Goal: Task Accomplishment & Management: Manage account settings

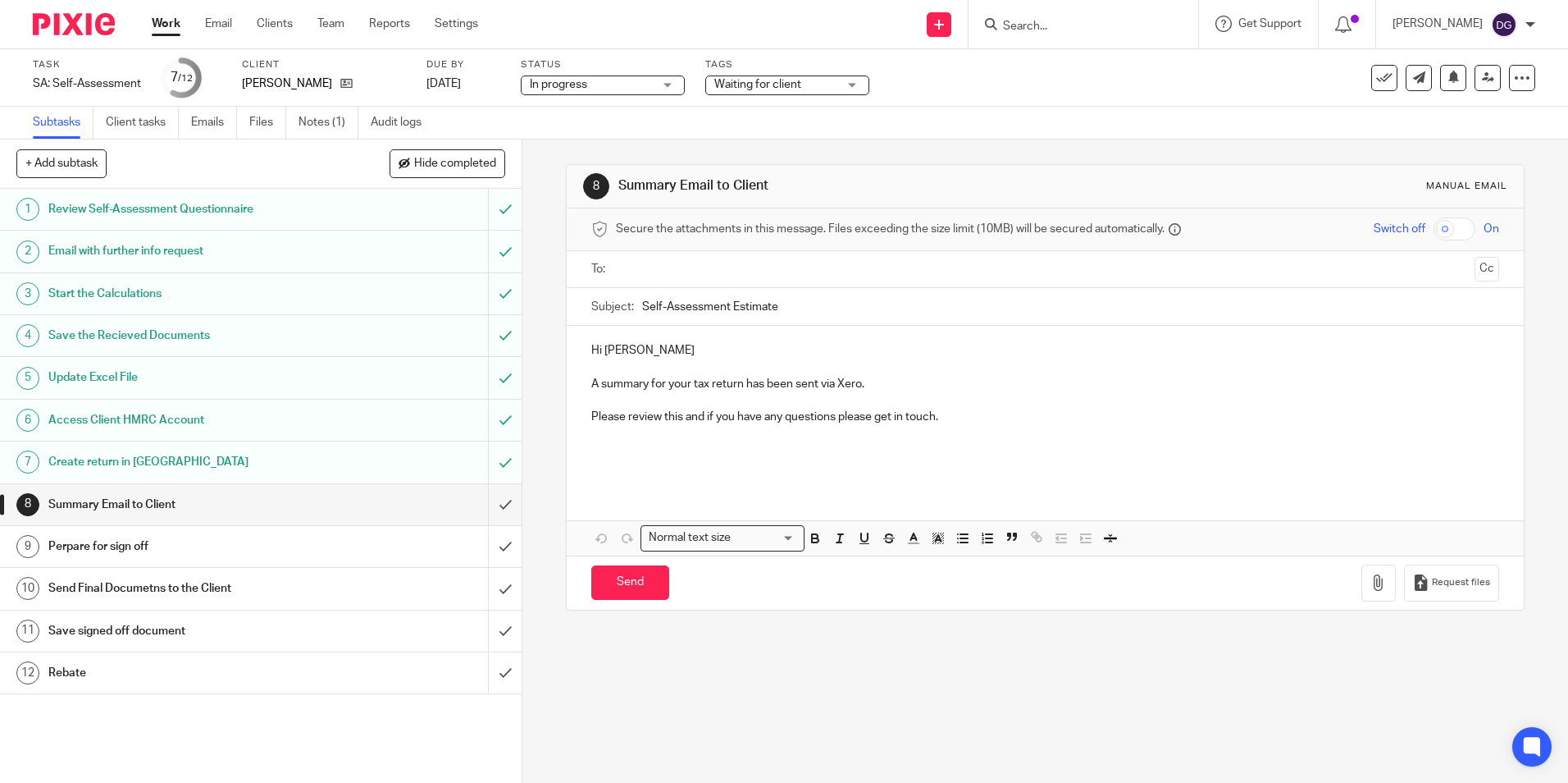
click at [178, 21] on link "Work" at bounding box center [166, 23] width 29 height 16
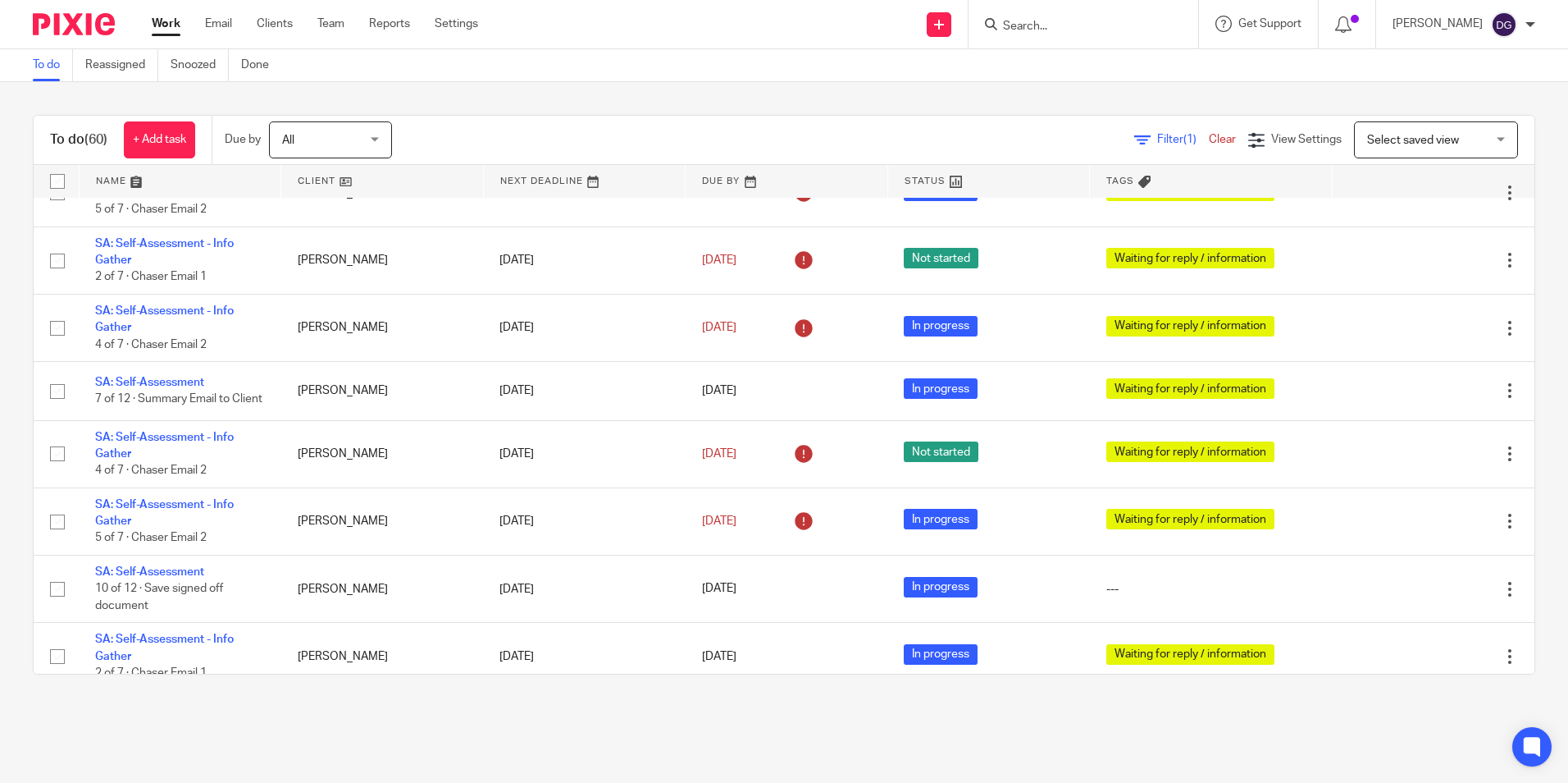
scroll to position [3267, 0]
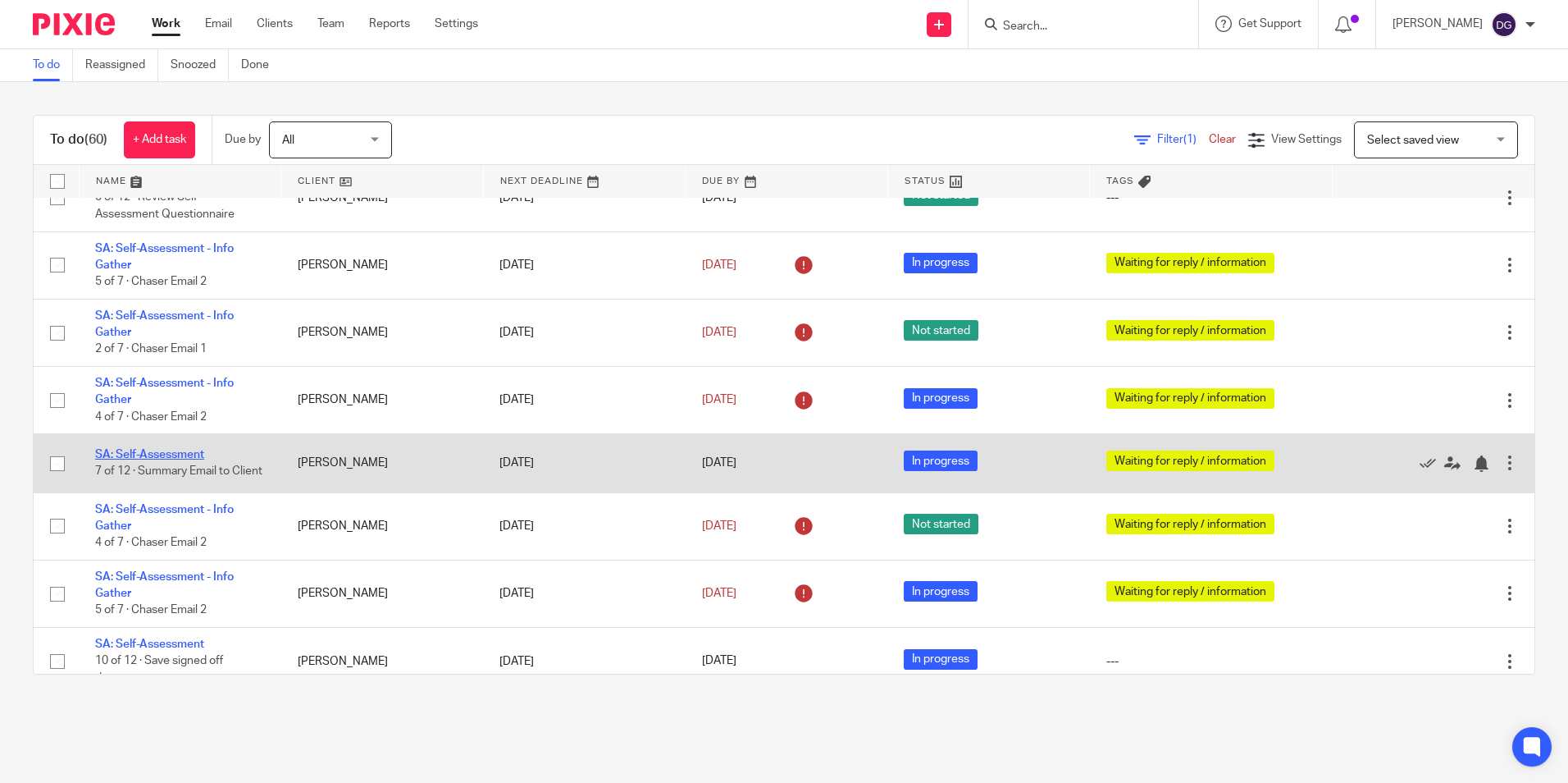
click at [140, 461] on link "SA: Self-Assessment" at bounding box center [150, 455] width 109 height 11
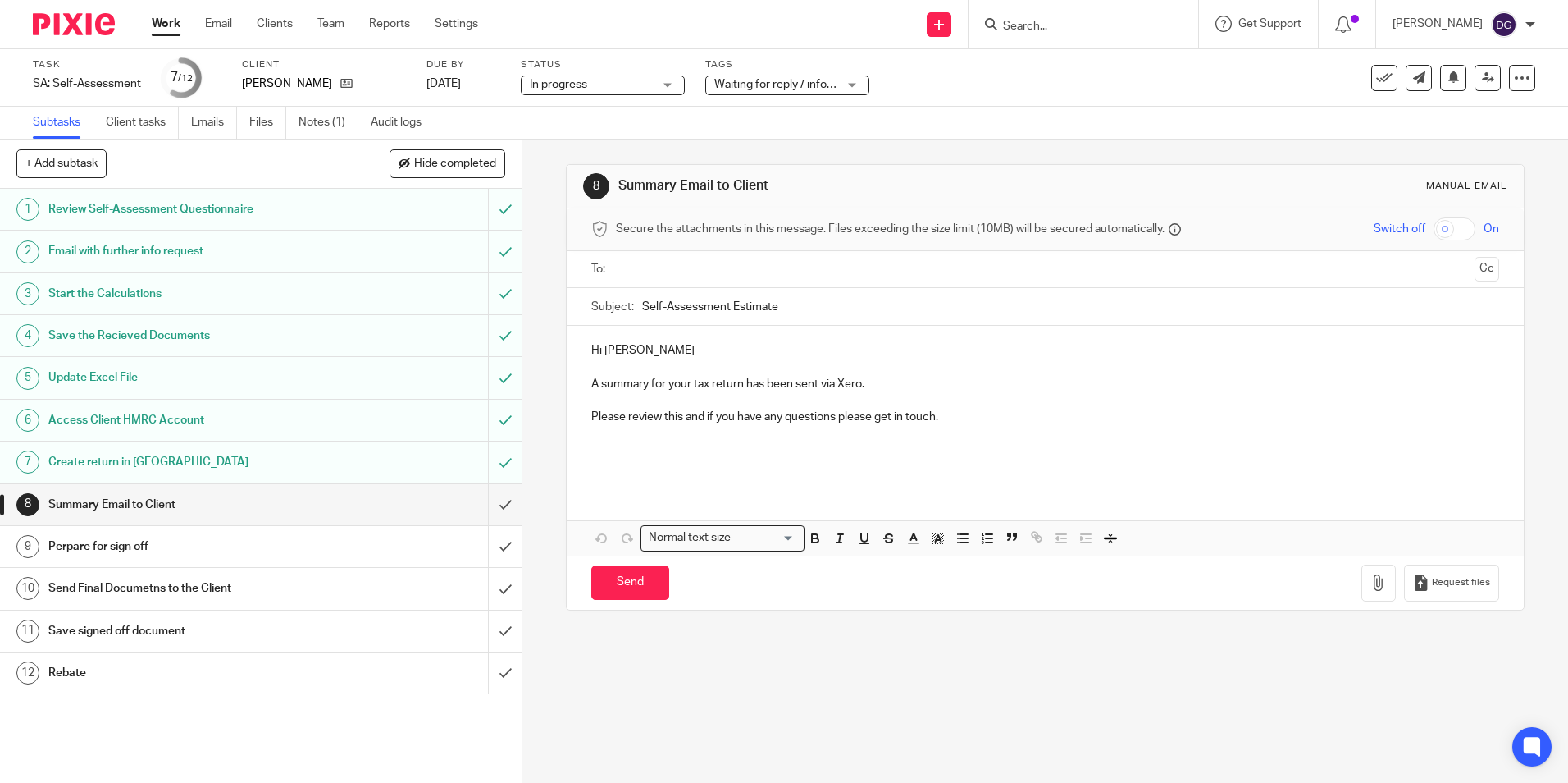
click at [90, 26] on img at bounding box center [74, 24] width 82 height 22
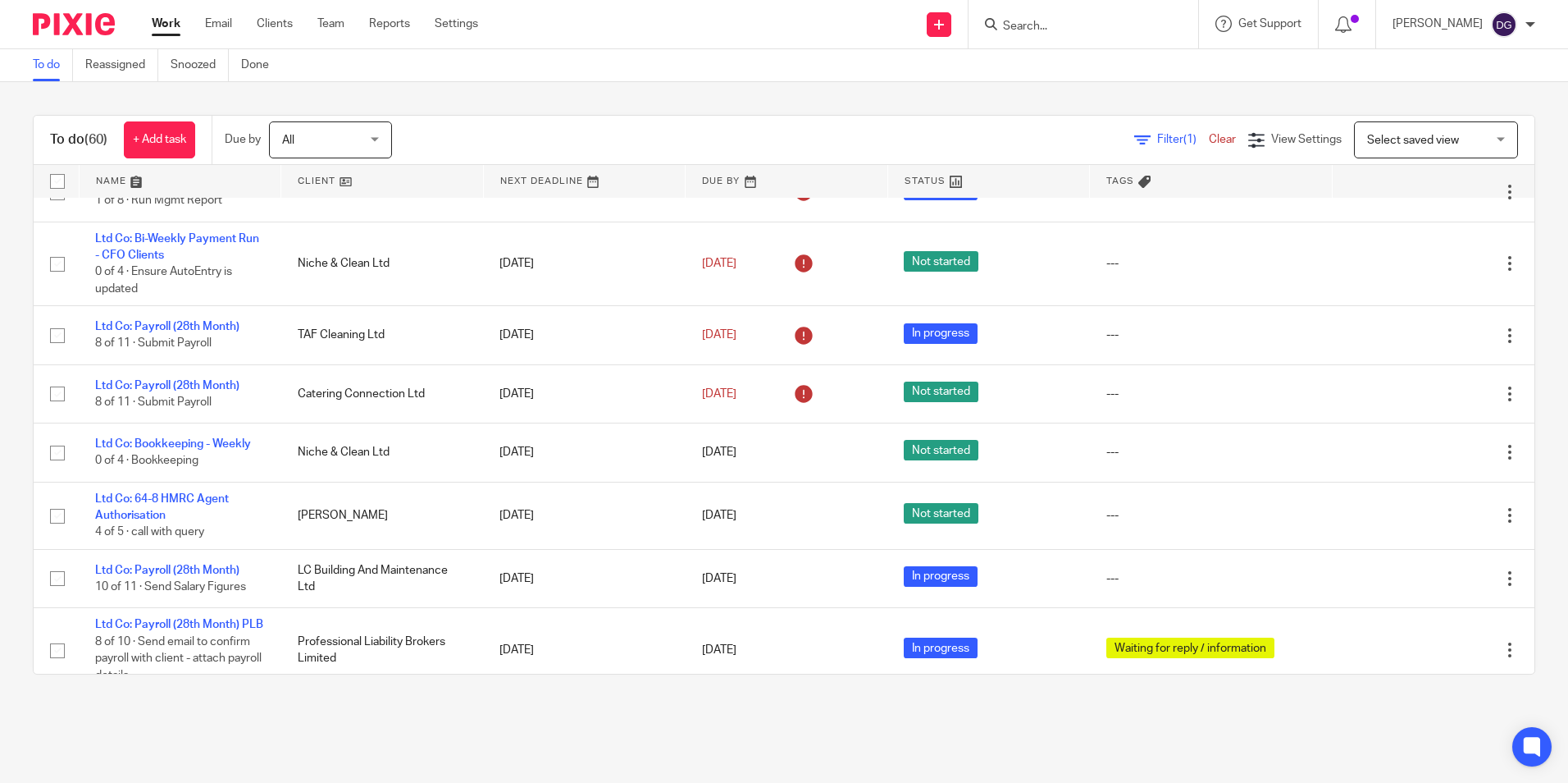
scroll to position [410, 0]
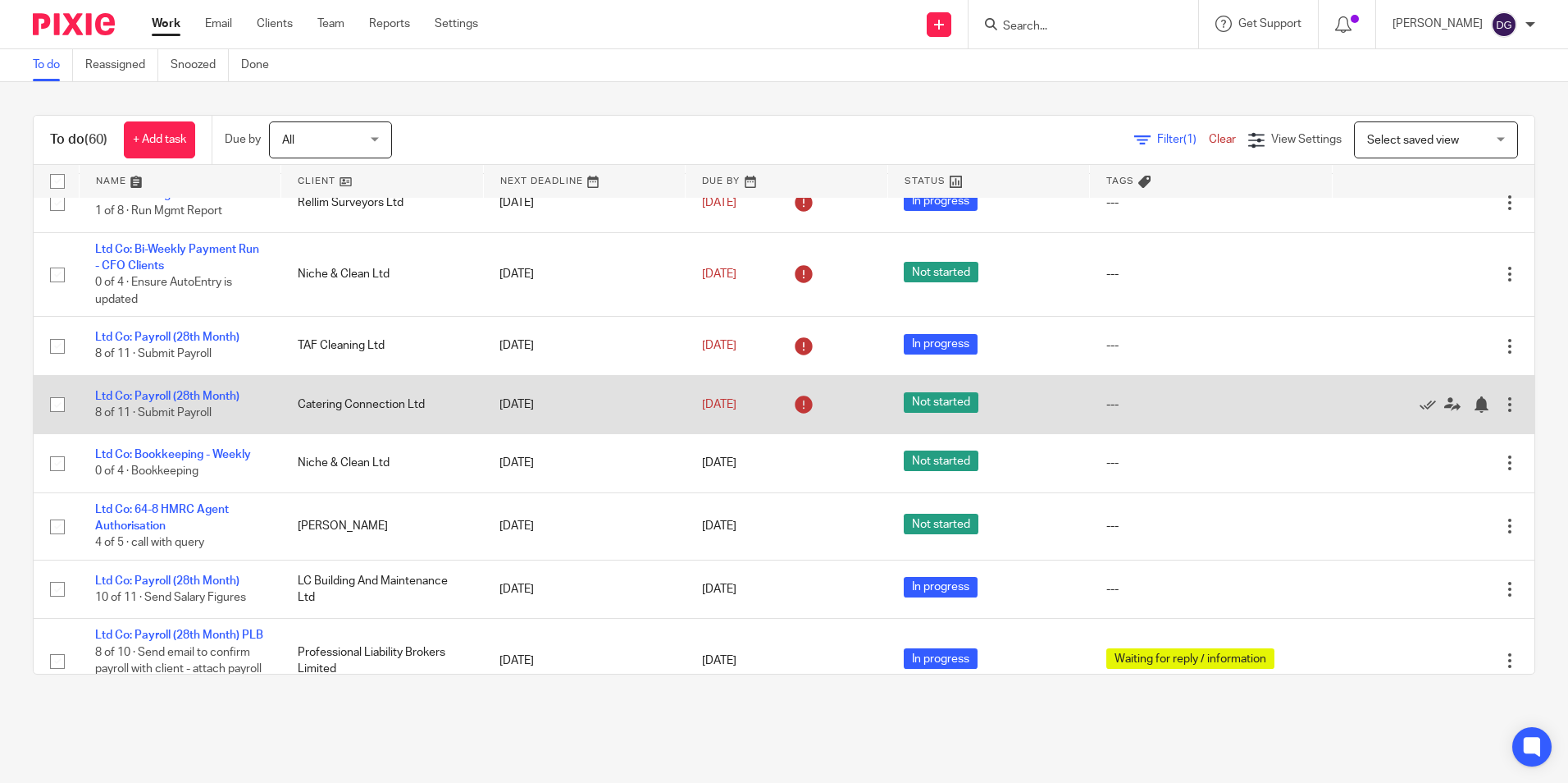
click at [208, 411] on td "Ltd Co: Payroll (28th Month) 8 of 11 · Submit Payroll" at bounding box center [180, 403] width 203 height 58
click at [229, 397] on td "Ltd Co: Payroll (28th Month) 8 of 11 · Submit Payroll" at bounding box center [180, 403] width 203 height 58
click at [229, 402] on link "Ltd Co: Payroll (28th Month)" at bounding box center [167, 397] width 144 height 11
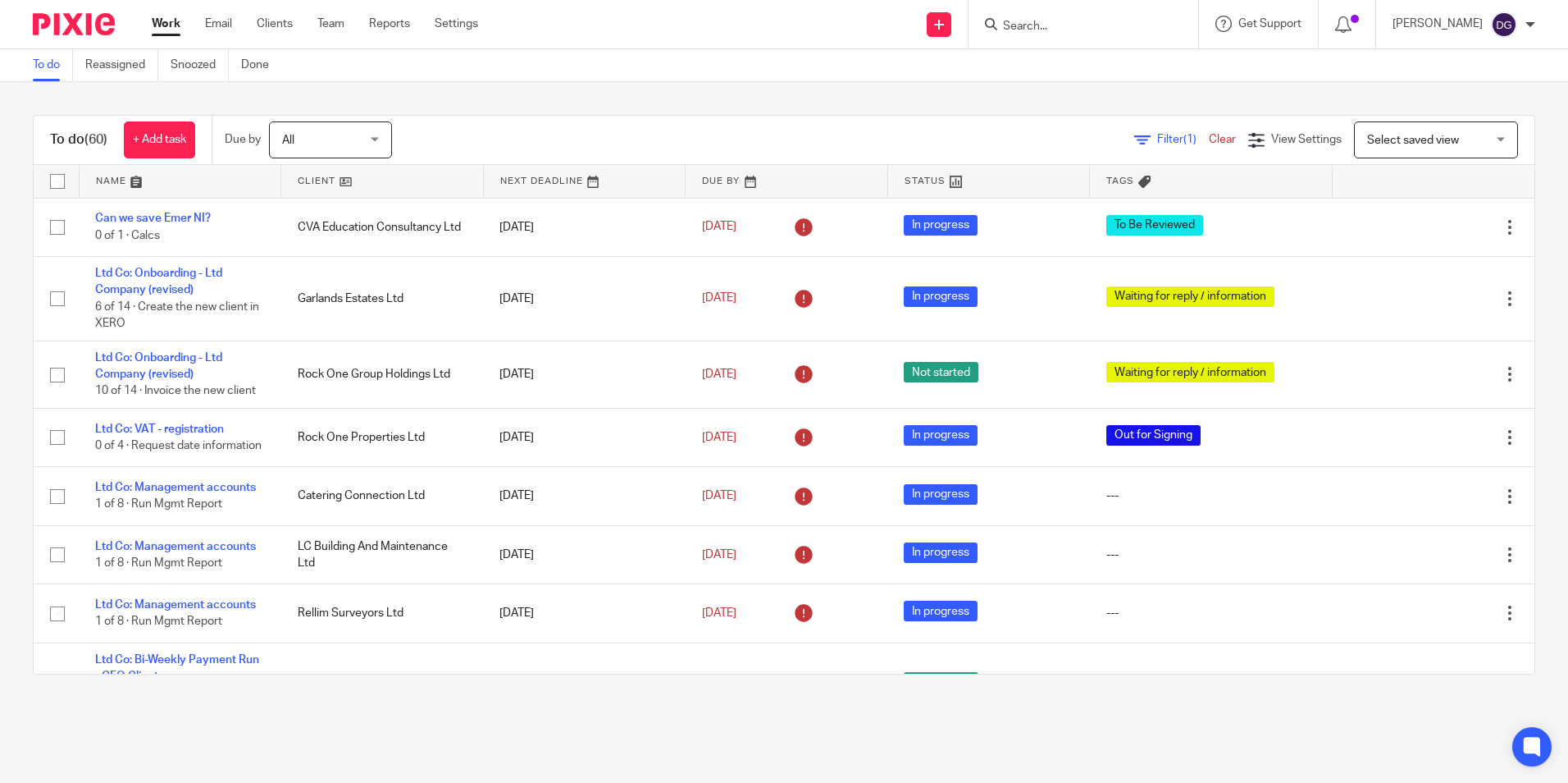
scroll to position [247, 0]
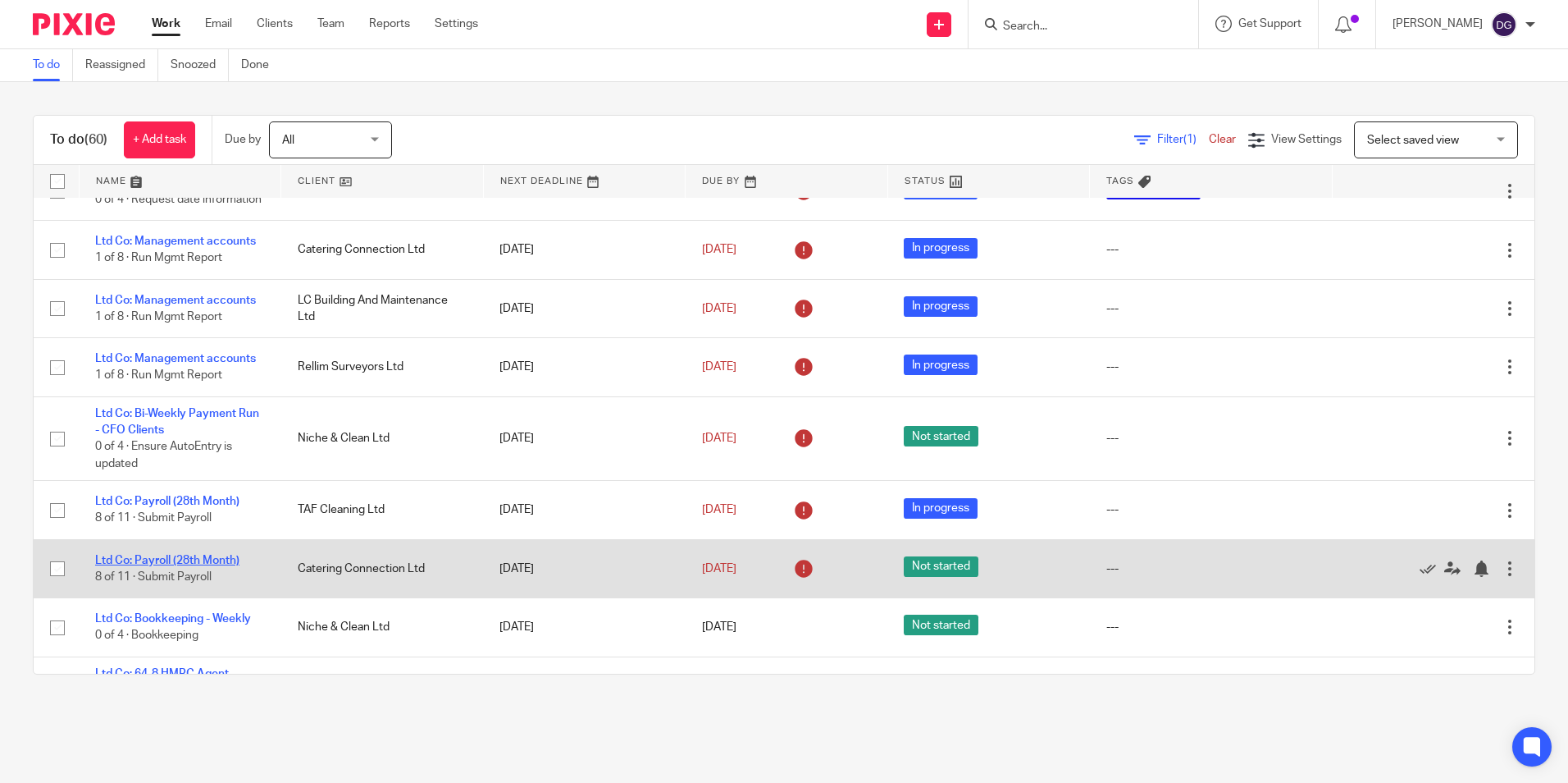
click at [177, 566] on link "Ltd Co: Payroll (28th Month)" at bounding box center [167, 560] width 144 height 11
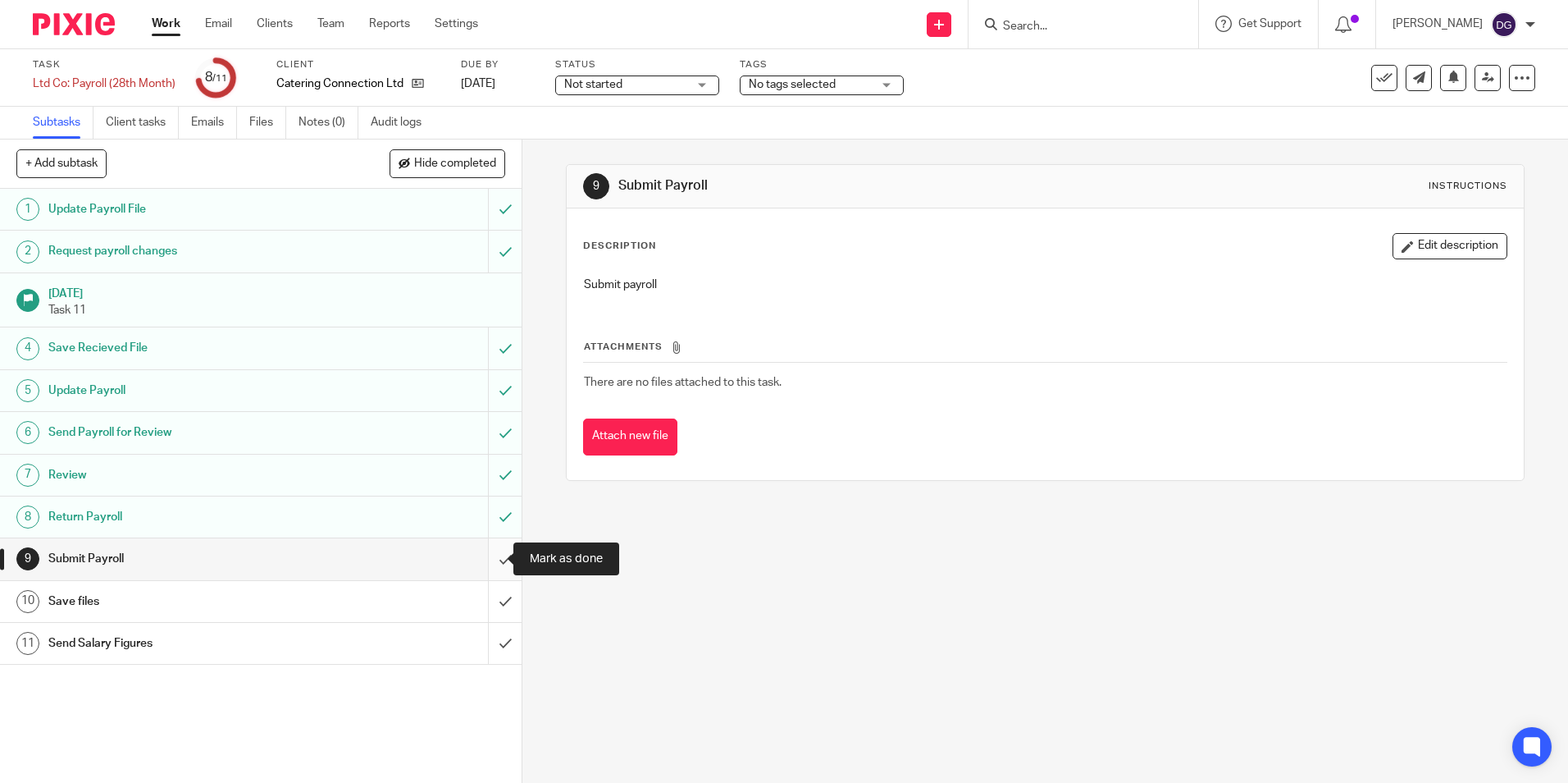
click at [485, 576] on input "submit" at bounding box center [261, 558] width 522 height 41
click at [489, 612] on input "submit" at bounding box center [261, 601] width 522 height 41
click at [489, 570] on input "submit" at bounding box center [261, 558] width 522 height 41
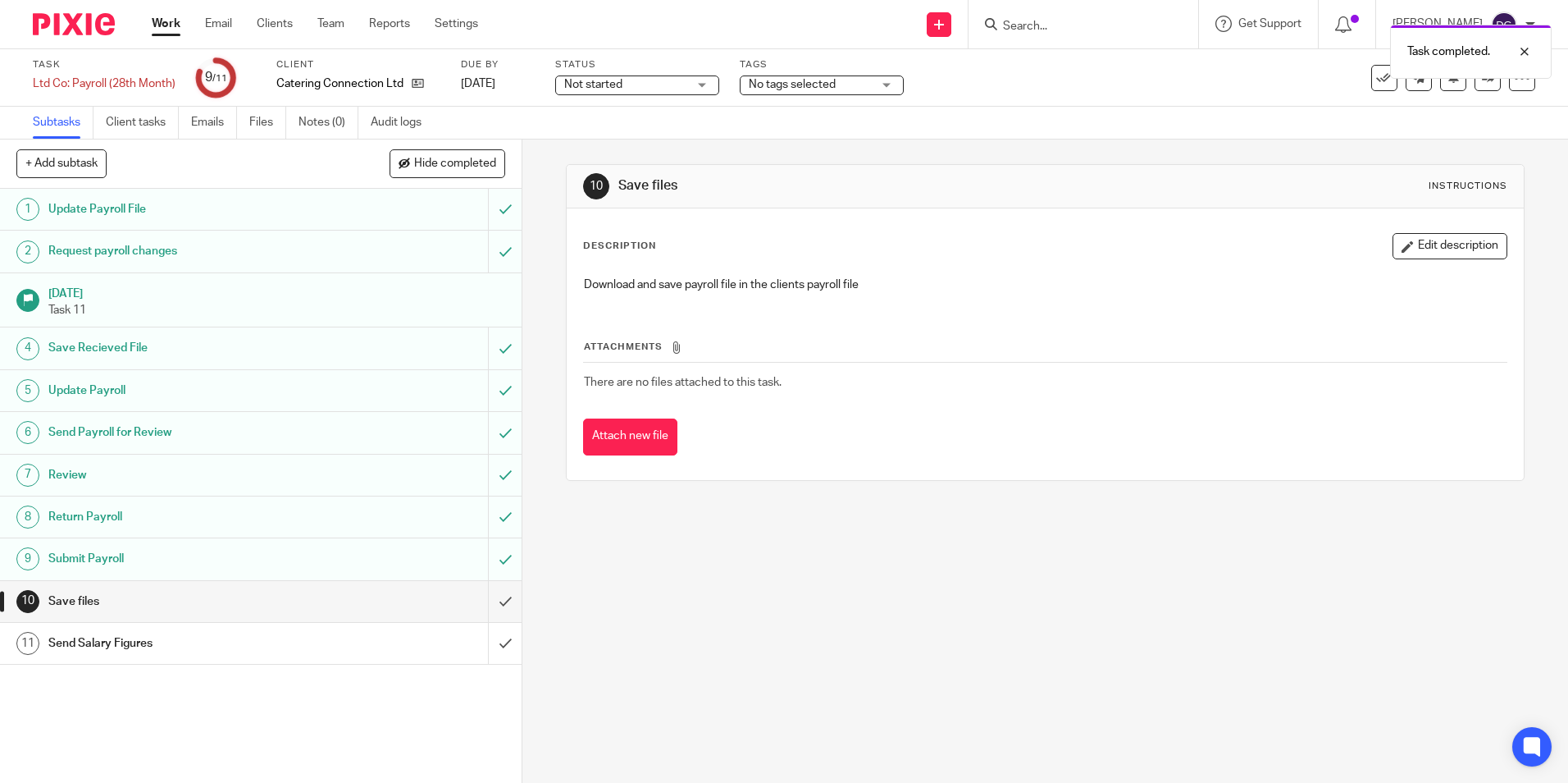
click at [66, 56] on div "Task Ltd Co: Payroll (28th Month) Save Ltd Co: Payroll (28th Month) 9 /11 Clien…" at bounding box center [784, 78] width 1568 height 57
click at [104, 39] on div at bounding box center [68, 24] width 136 height 49
click at [32, 13] on div at bounding box center [68, 24] width 136 height 49
click at [55, 13] on img at bounding box center [74, 24] width 82 height 22
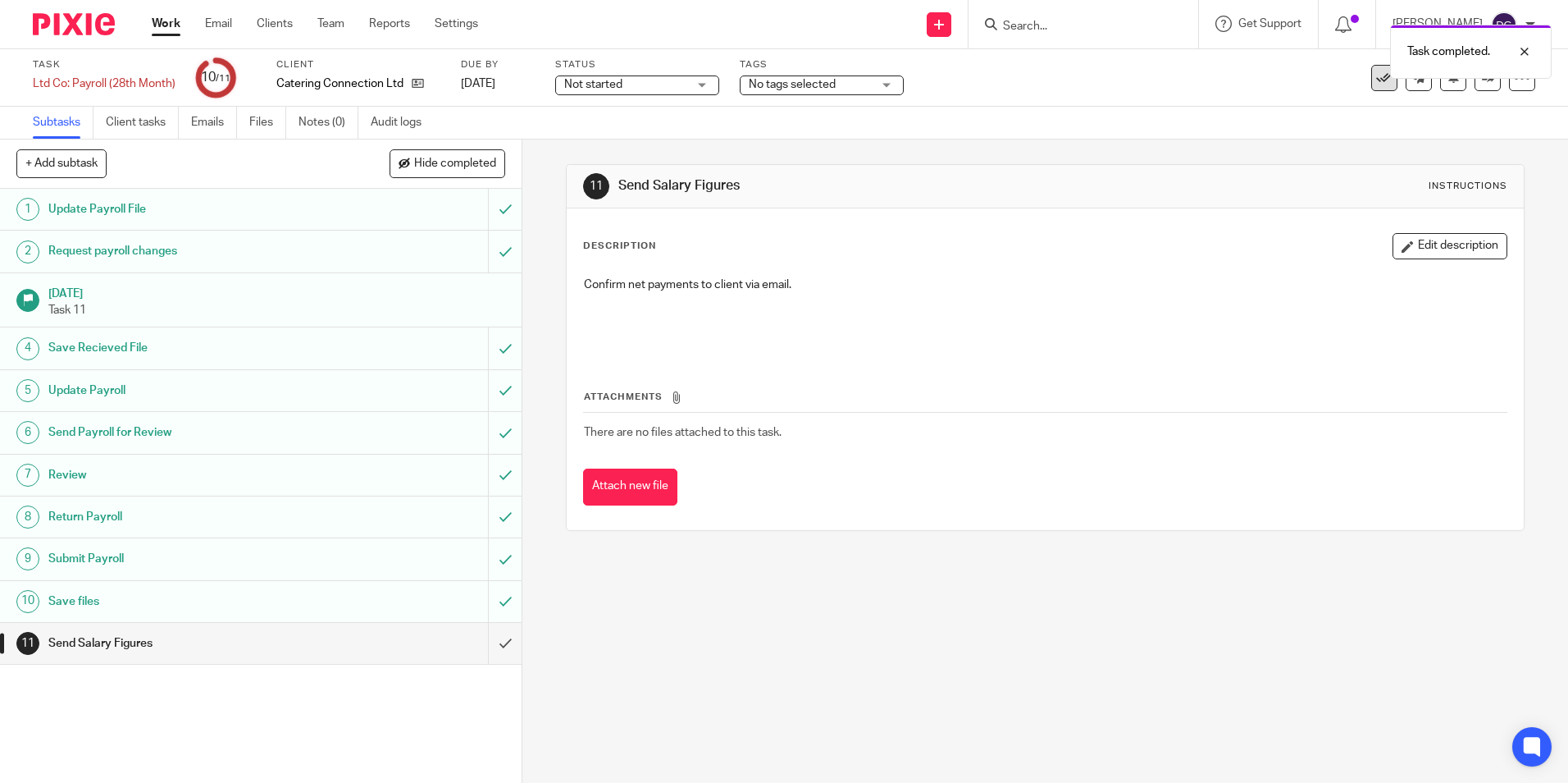
click at [1371, 87] on button at bounding box center [1384, 77] width 26 height 26
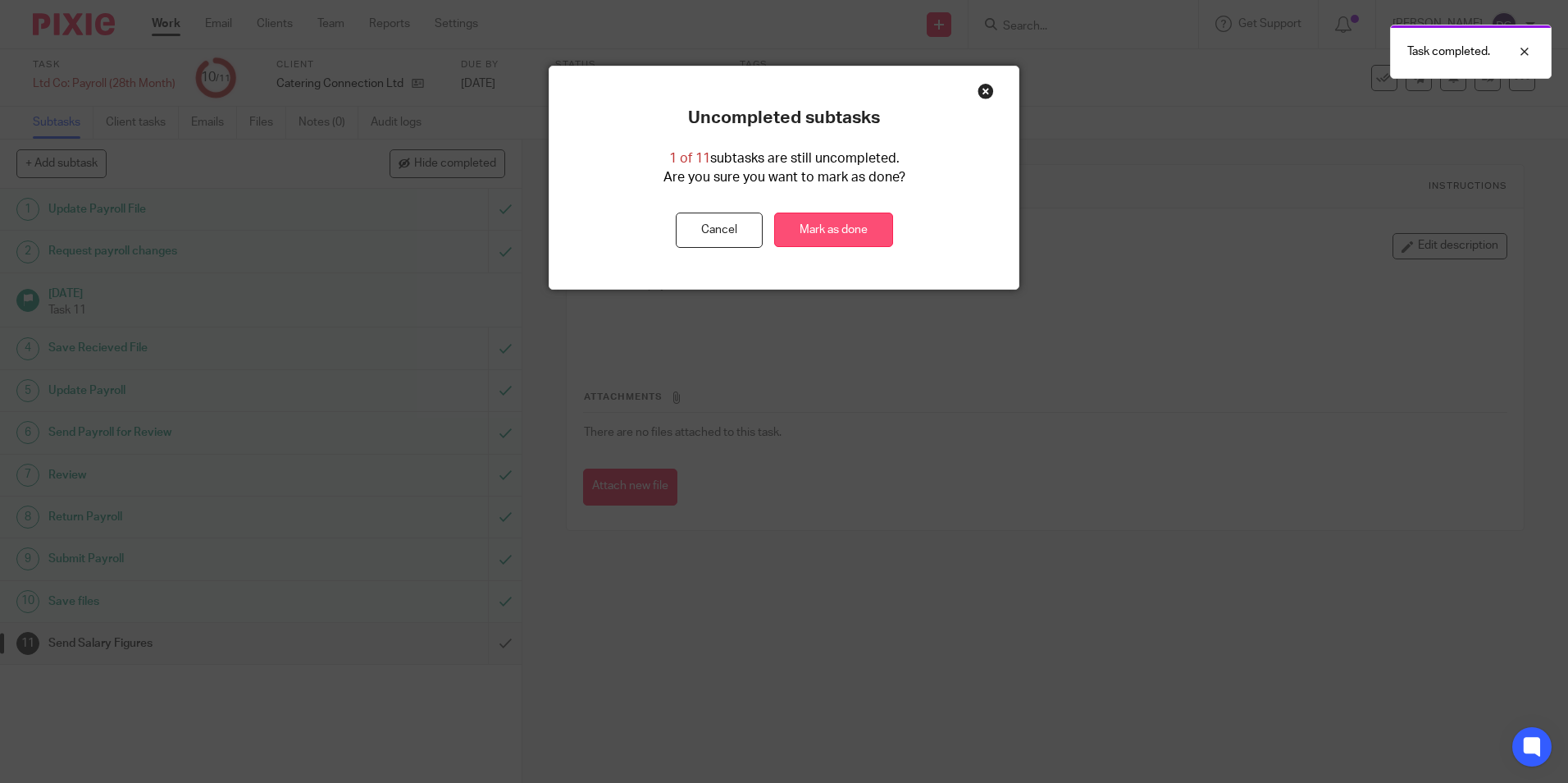
click at [830, 224] on link "Mark as done" at bounding box center [833, 229] width 118 height 35
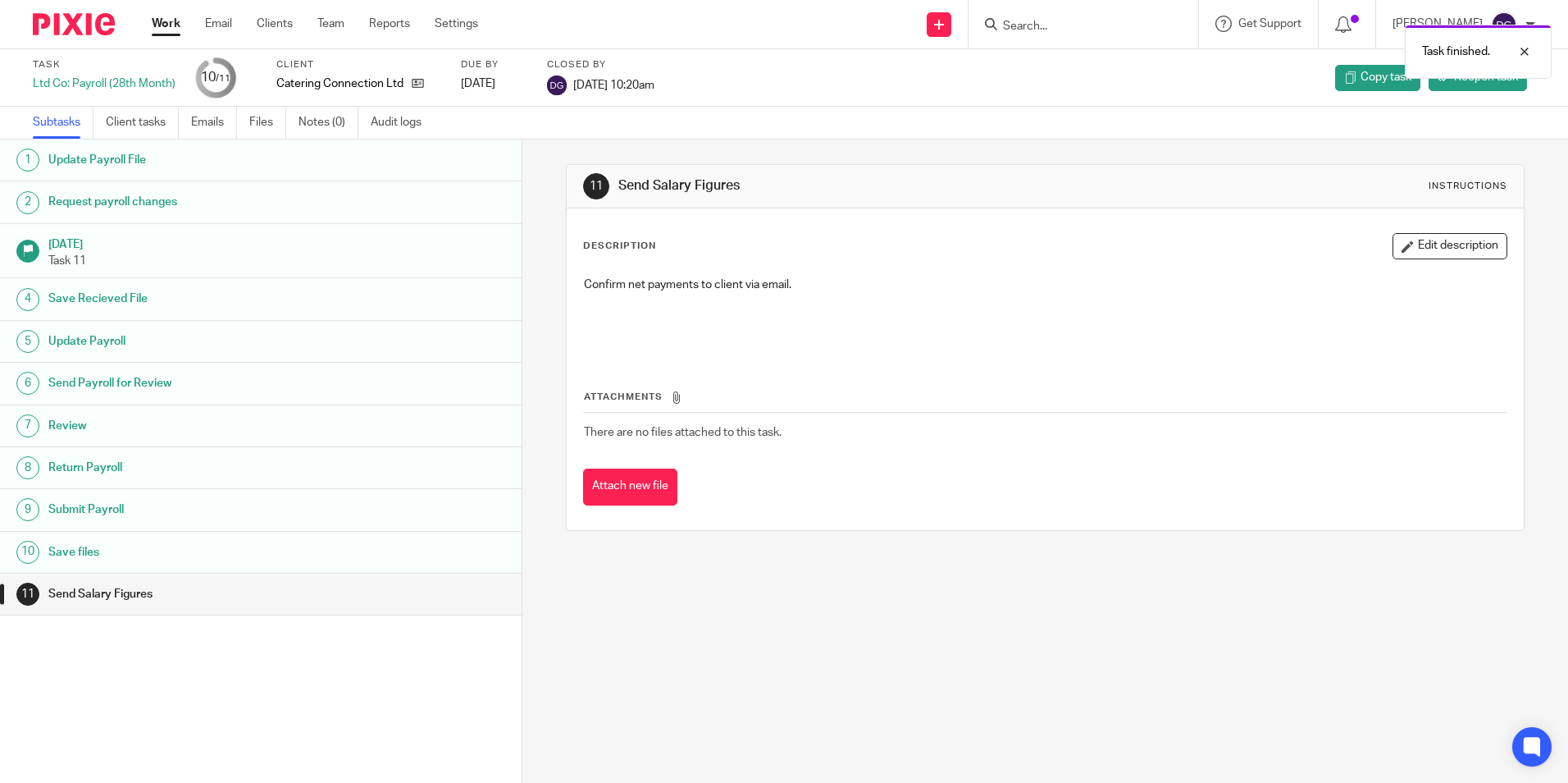
click at [82, 27] on img at bounding box center [74, 24] width 82 height 22
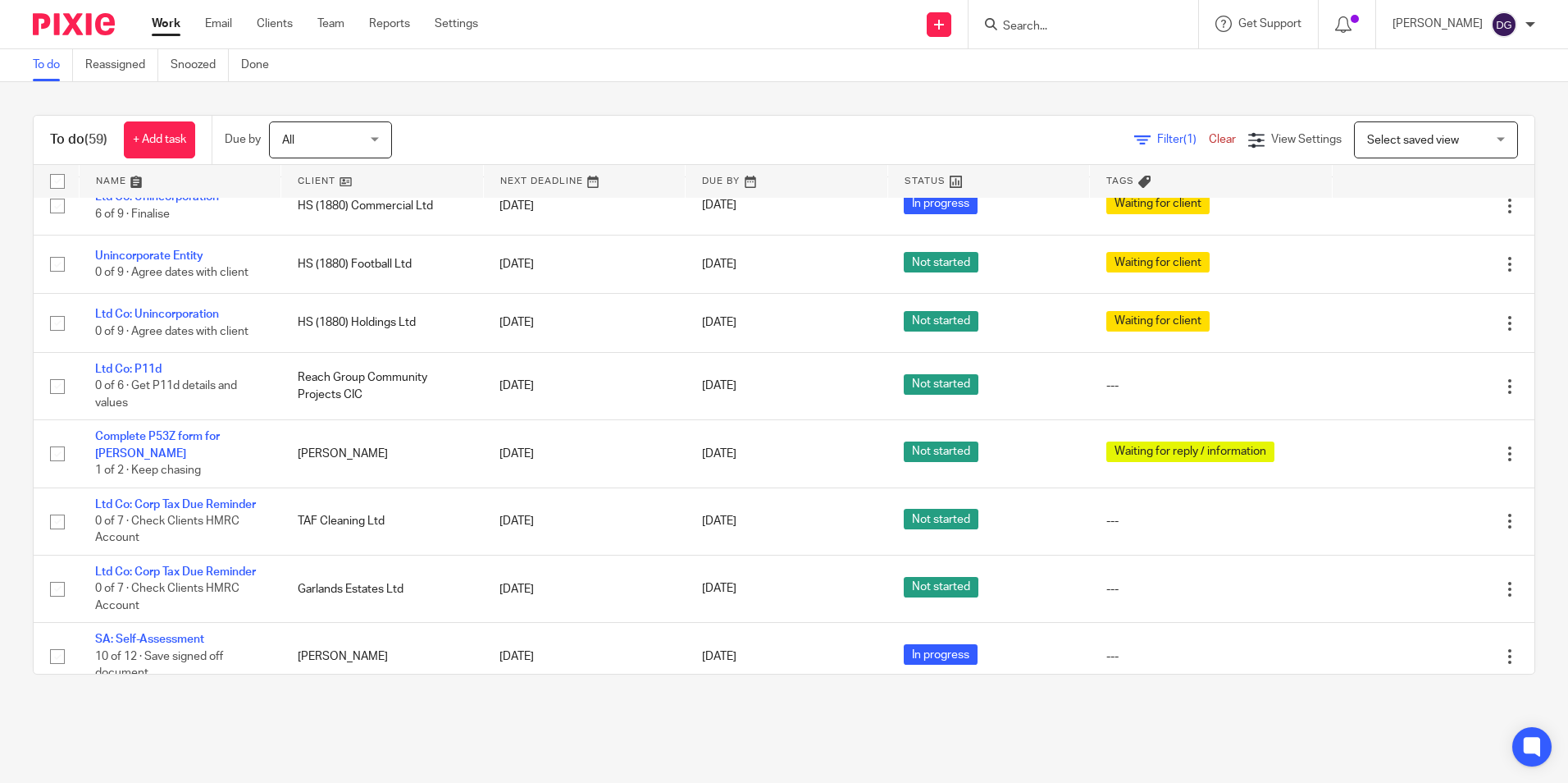
scroll to position [1648, 0]
